Goal: Information Seeking & Learning: Find specific fact

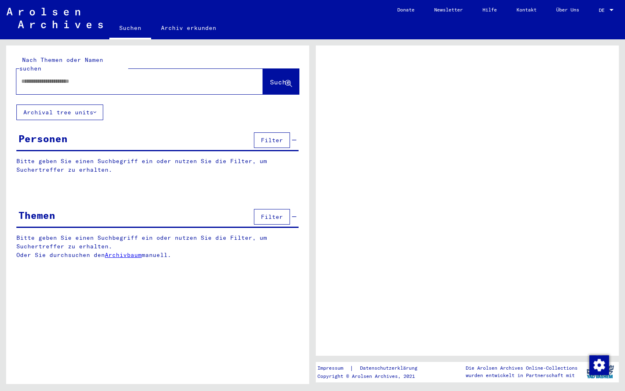
click at [56, 77] on input "text" at bounding box center [132, 81] width 222 height 9
type input "**********"
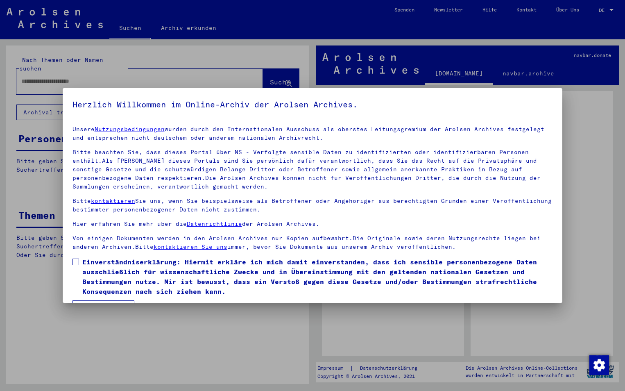
scroll to position [23, 0]
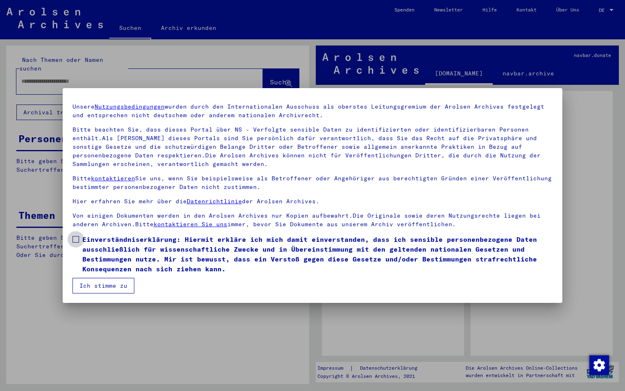
click at [73, 239] on span at bounding box center [75, 239] width 7 height 7
click at [99, 289] on button "Ich stimme zu" at bounding box center [103, 286] width 62 height 16
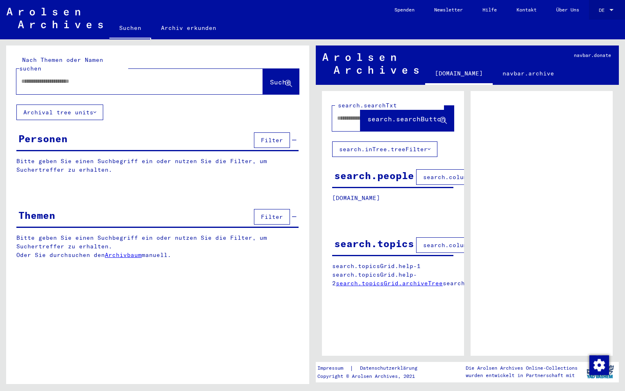
click at [611, 9] on div at bounding box center [611, 10] width 4 height 2
click at [590, 18] on span "English" at bounding box center [597, 14] width 33 height 15
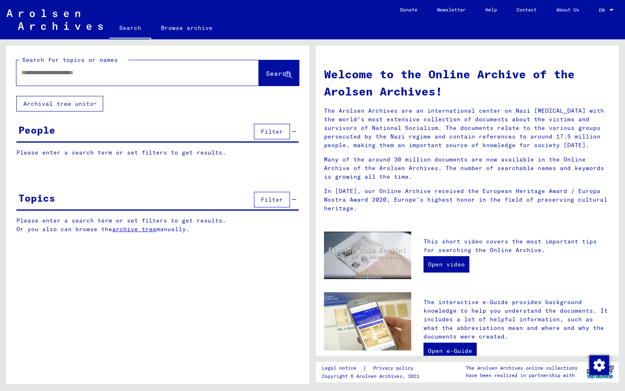
click at [138, 75] on input "text" at bounding box center [127, 72] width 213 height 9
type input "**********"
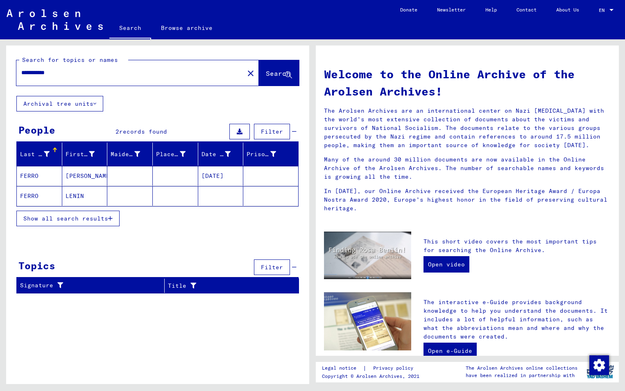
click at [94, 217] on span "Show all search results" at bounding box center [65, 218] width 85 height 7
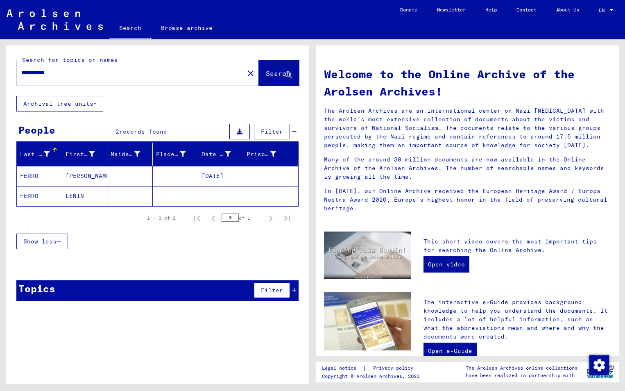
click at [208, 174] on mat-cell "03/03/1921" at bounding box center [220, 176] width 45 height 20
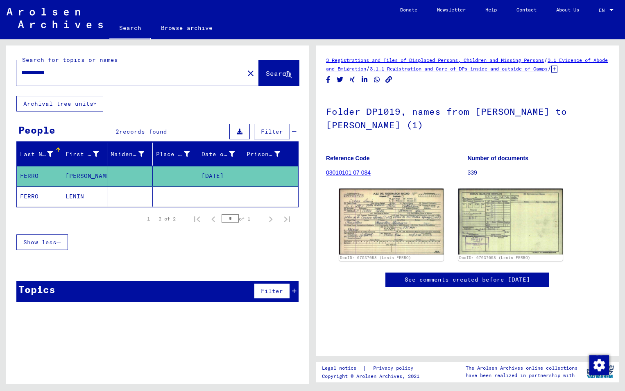
click at [214, 190] on mat-cell at bounding box center [220, 196] width 45 height 20
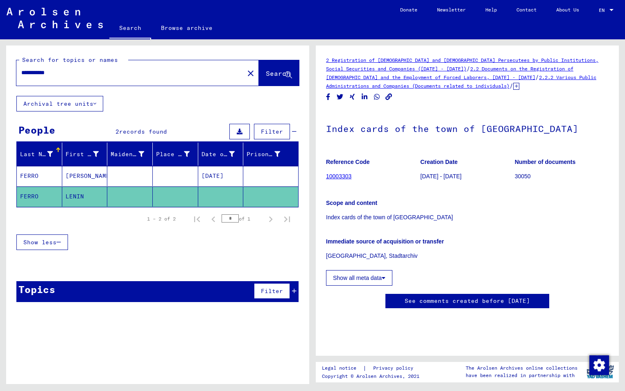
click at [226, 169] on mat-cell "03/03/1921" at bounding box center [220, 176] width 45 height 20
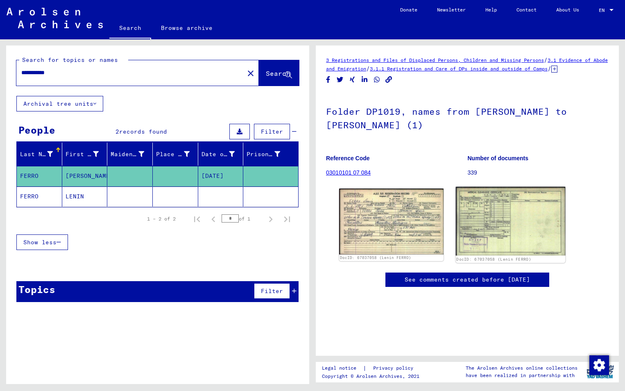
click at [481, 236] on img at bounding box center [511, 221] width 110 height 69
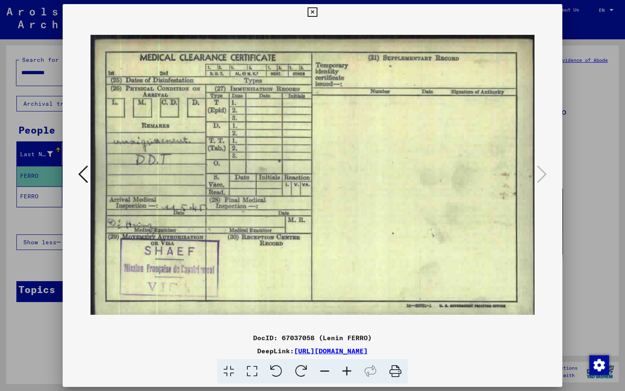
drag, startPoint x: 367, startPoint y: 227, endPoint x: 643, endPoint y: 355, distance: 303.5
click at [625, 355] on html "**********" at bounding box center [312, 195] width 625 height 391
click at [333, 192] on img at bounding box center [313, 174] width 444 height 309
click at [402, 242] on img at bounding box center [313, 174] width 444 height 309
click at [436, 230] on img at bounding box center [313, 174] width 444 height 309
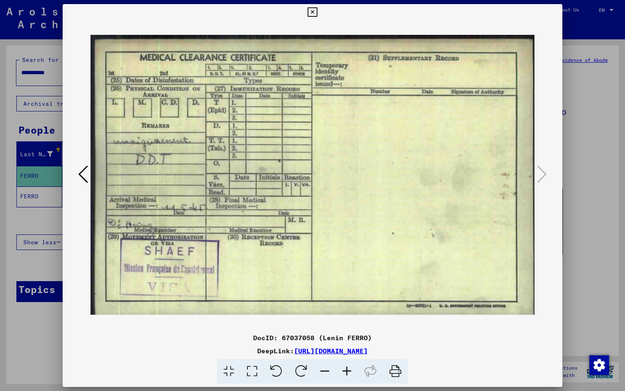
click at [308, 11] on icon at bounding box center [312, 12] width 9 height 10
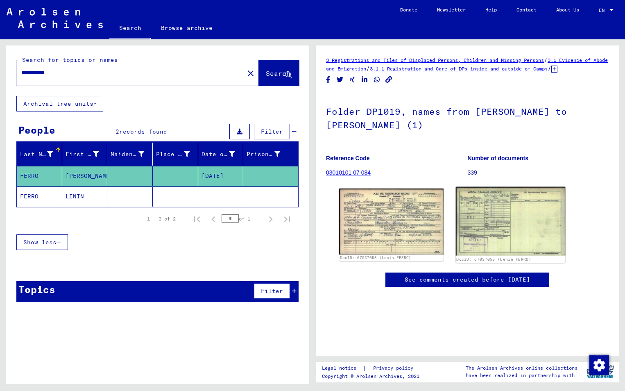
click at [465, 230] on img at bounding box center [511, 221] width 110 height 69
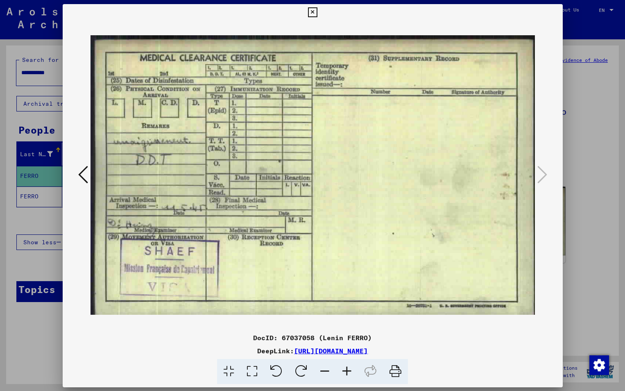
click at [465, 230] on img at bounding box center [313, 174] width 444 height 309
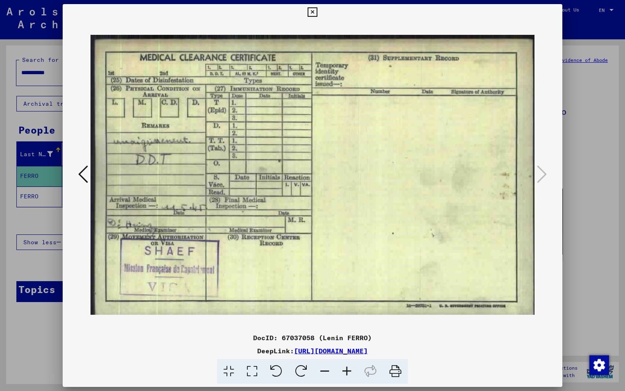
click at [310, 13] on icon at bounding box center [312, 12] width 9 height 10
